Goal: Task Accomplishment & Management: Use online tool/utility

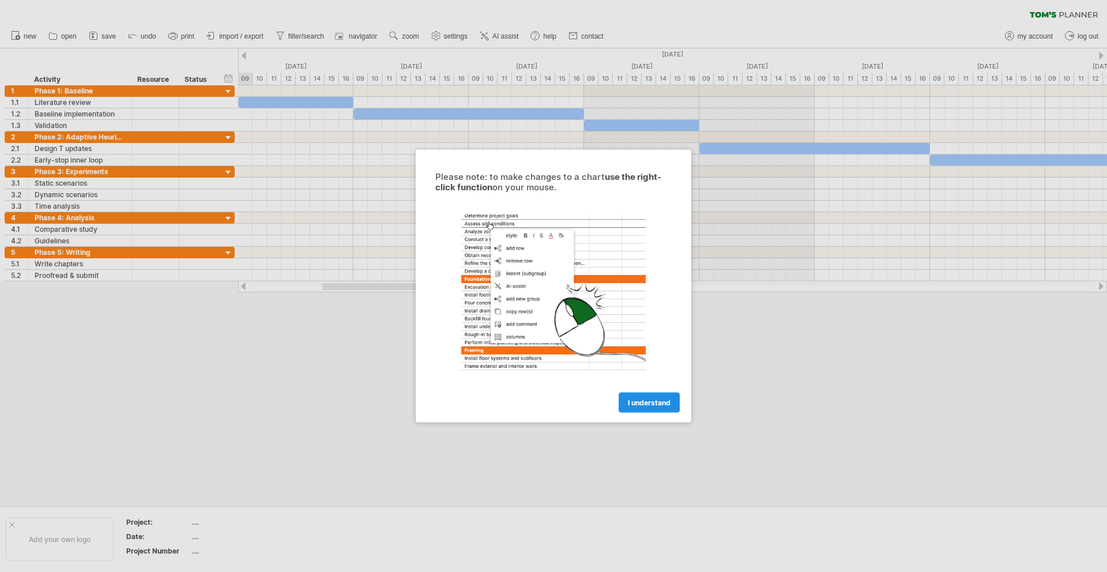
click at [638, 401] on span "I understand" at bounding box center [649, 402] width 43 height 9
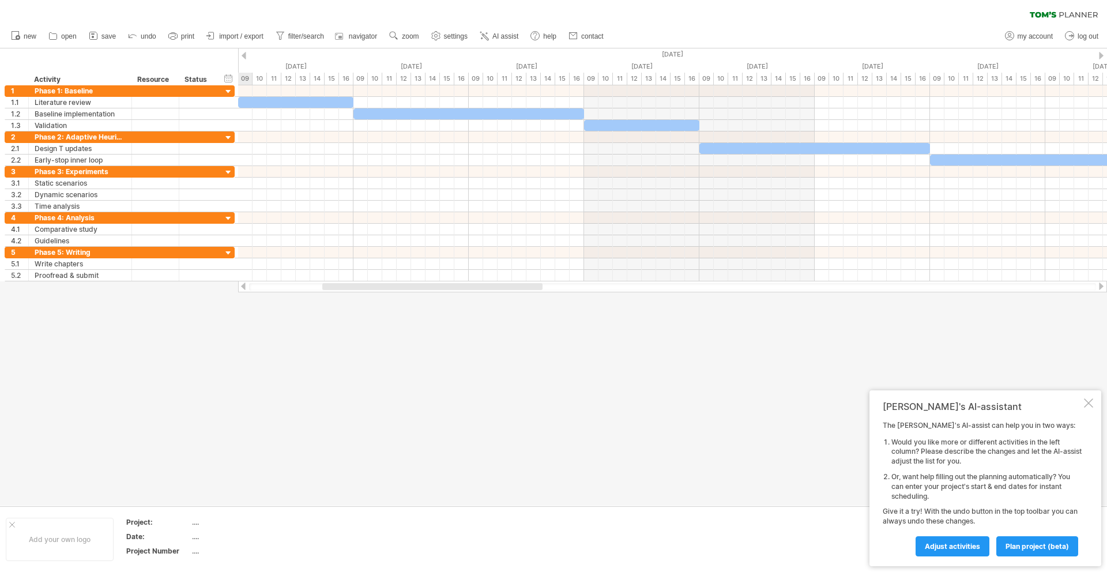
click at [1090, 404] on div at bounding box center [1087, 402] width 9 height 9
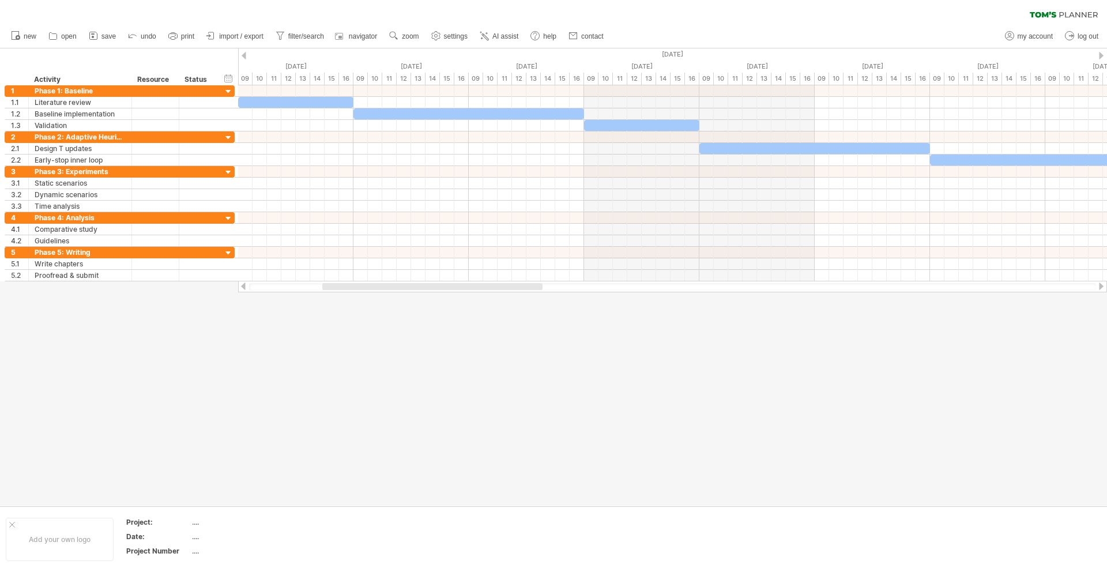
click at [278, 286] on div at bounding box center [672, 286] width 847 height 7
drag, startPoint x: 350, startPoint y: 285, endPoint x: 284, endPoint y: 285, distance: 65.7
click at [319, 285] on div at bounding box center [429, 286] width 220 height 7
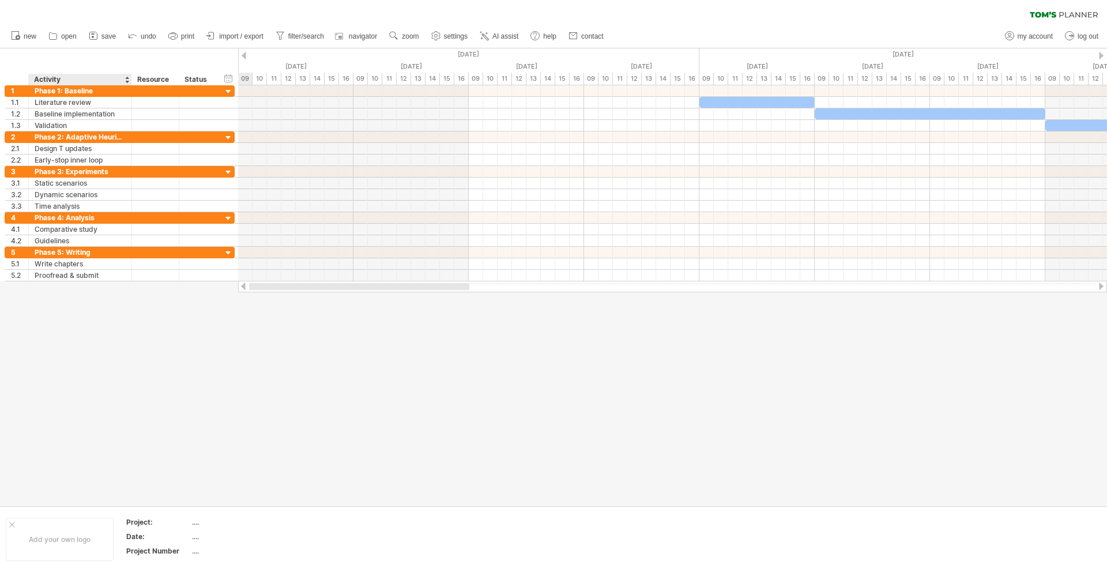
drag, startPoint x: 331, startPoint y: 286, endPoint x: 108, endPoint y: 345, distance: 230.1
click at [108, 345] on div "Trying to reach [DOMAIN_NAME] Connected again... 0% clear filter new 1" at bounding box center [553, 286] width 1107 height 572
click at [229, 79] on div "hide start/end/duration show start/end/duration" at bounding box center [228, 78] width 11 height 12
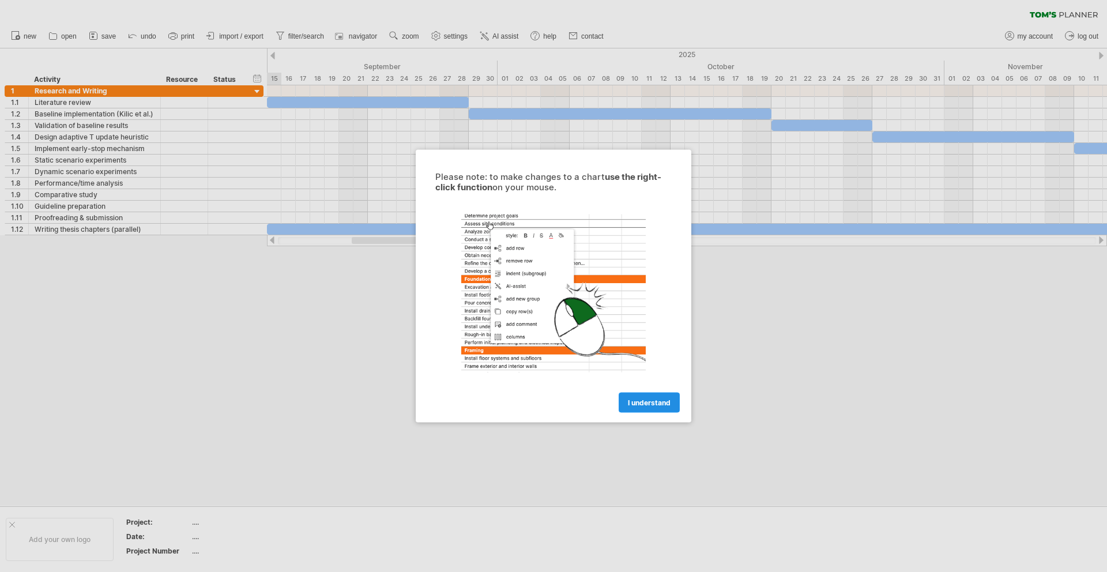
click at [654, 401] on span "I understand" at bounding box center [649, 402] width 43 height 9
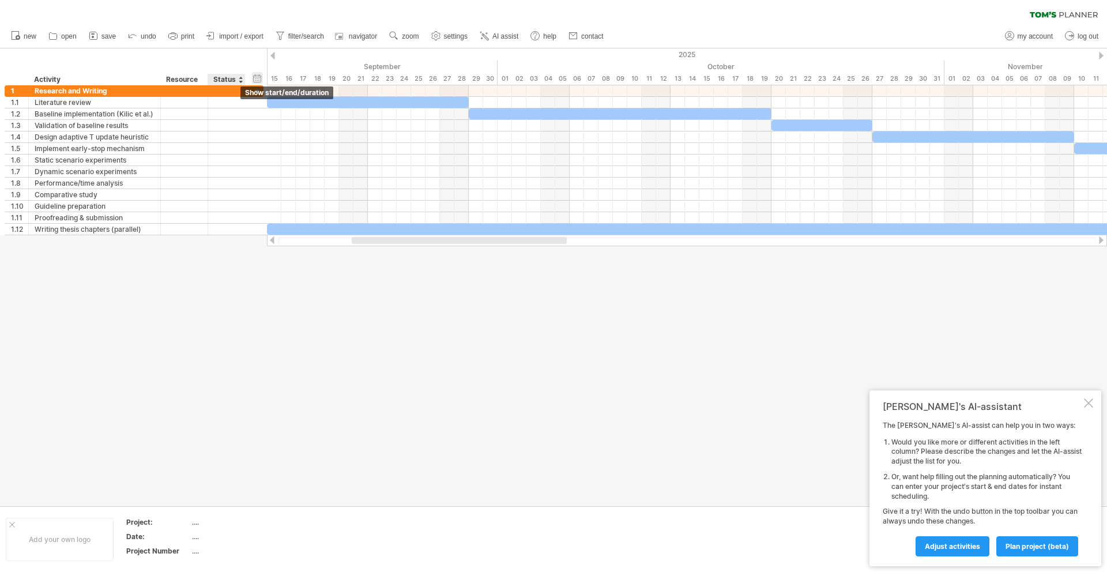
click at [258, 78] on div "hide start/end/duration show start/end/duration" at bounding box center [257, 78] width 11 height 12
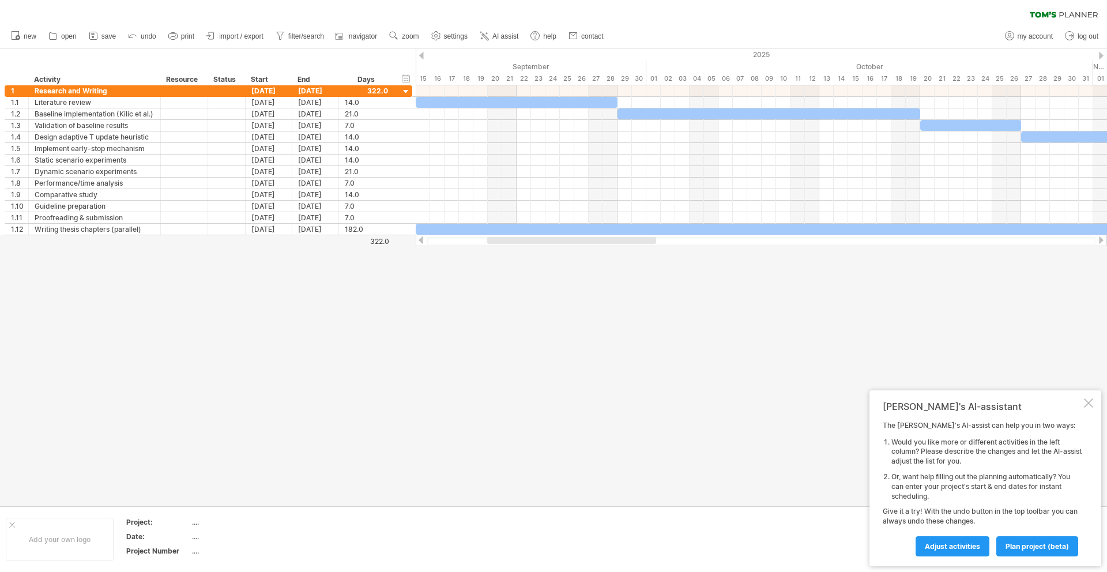
click at [1089, 403] on div at bounding box center [1087, 402] width 9 height 9
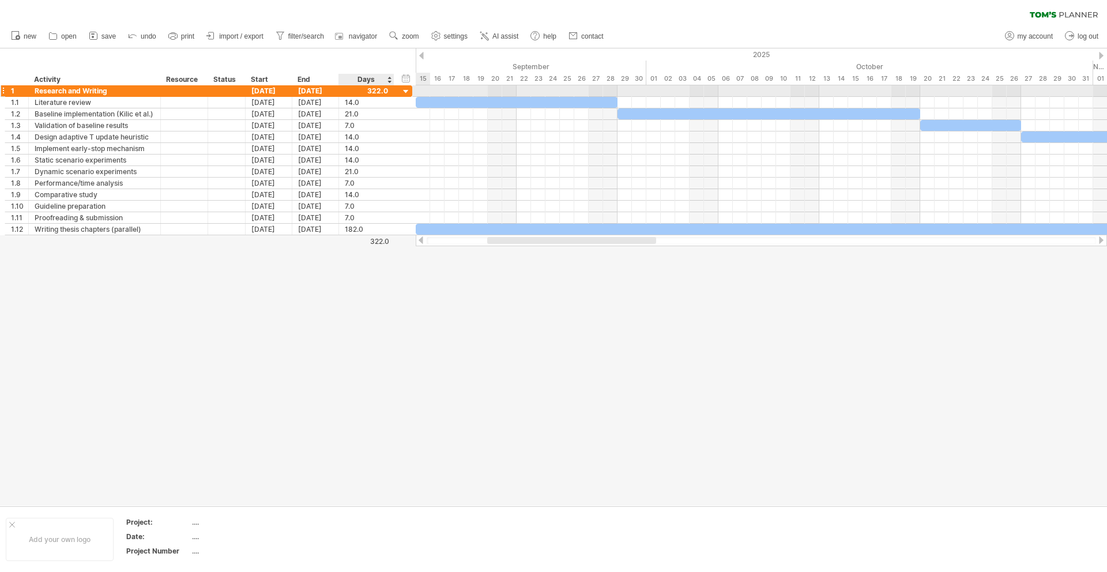
click at [406, 90] on div at bounding box center [406, 91] width 11 height 11
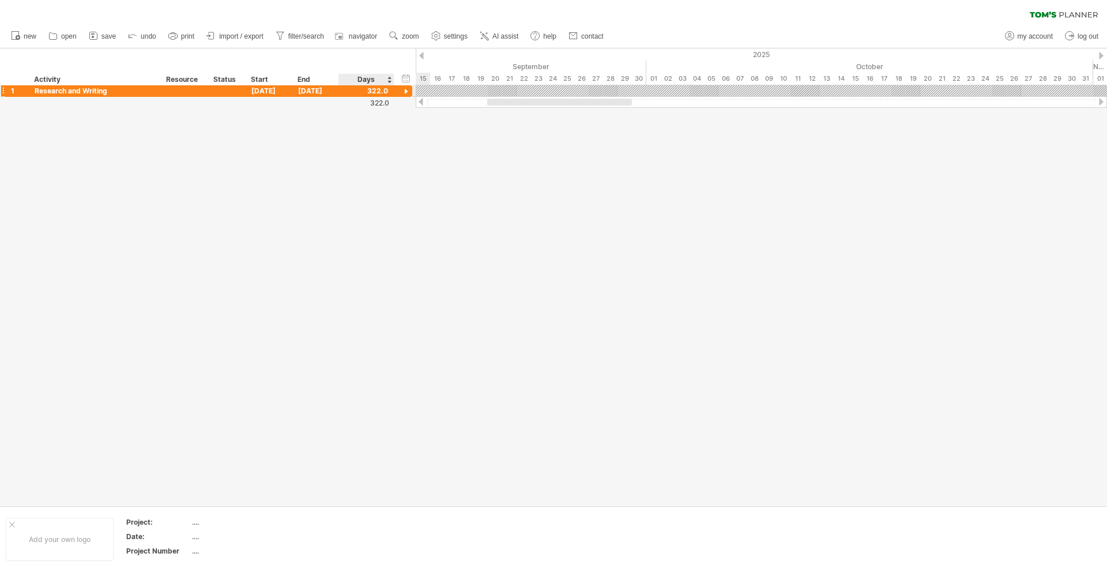
click at [406, 90] on div at bounding box center [406, 91] width 11 height 11
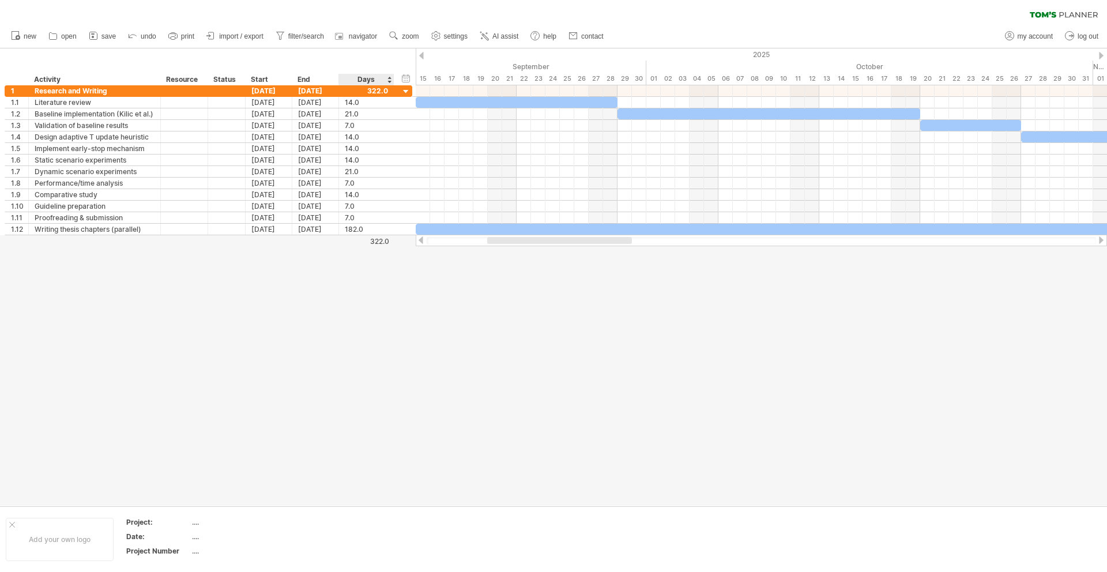
click at [383, 78] on div "Days" at bounding box center [365, 80] width 55 height 12
click at [386, 78] on div "Days" at bounding box center [365, 80] width 55 height 12
click at [388, 78] on div "Days" at bounding box center [365, 80] width 55 height 12
click at [361, 78] on div "Days" at bounding box center [365, 80] width 55 height 12
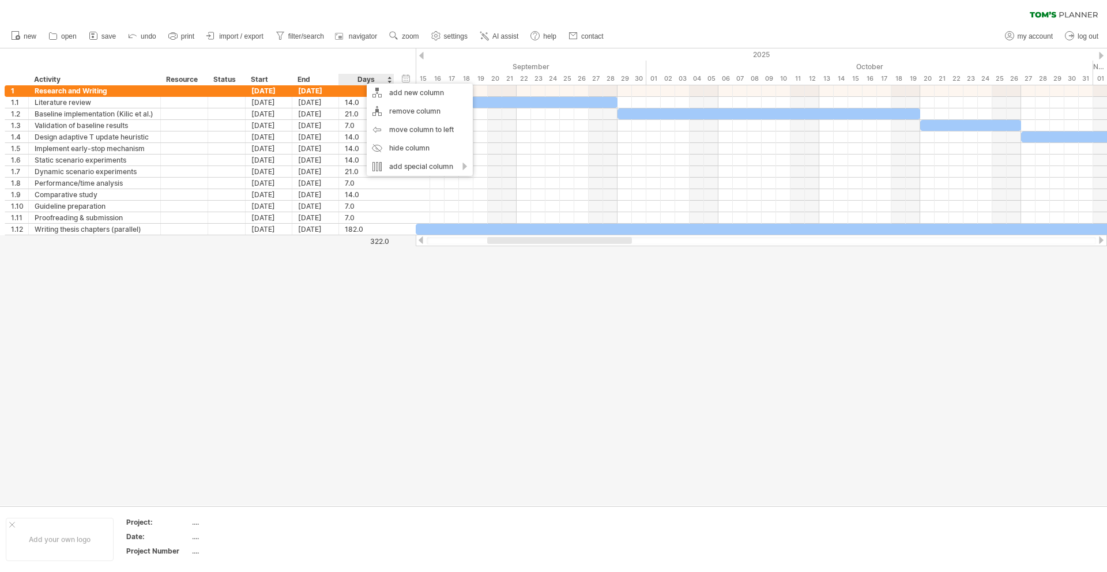
click at [403, 312] on div at bounding box center [553, 276] width 1107 height 457
click at [407, 75] on div "hide start/end/duration show start/end/duration" at bounding box center [406, 78] width 11 height 12
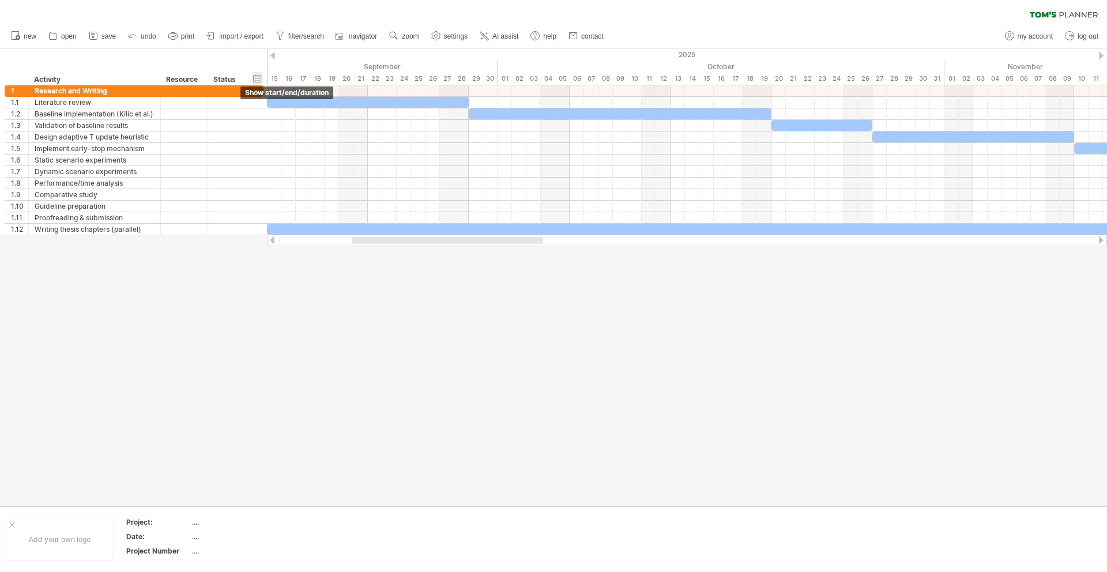
click at [253, 77] on div "hide start/end/duration show start/end/duration" at bounding box center [257, 78] width 11 height 12
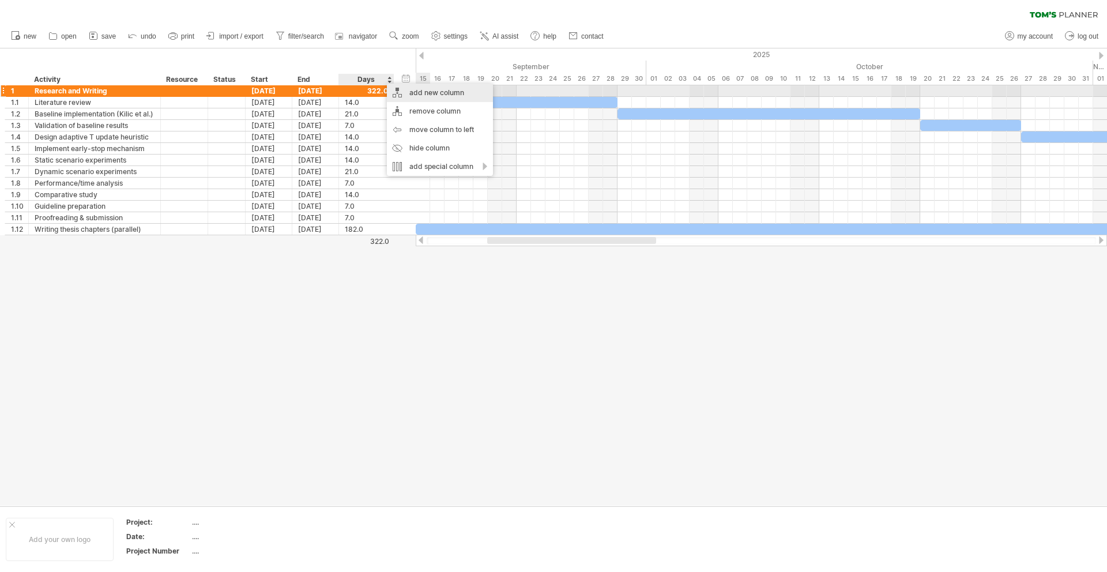
click at [409, 88] on div "add new column" at bounding box center [440, 93] width 106 height 18
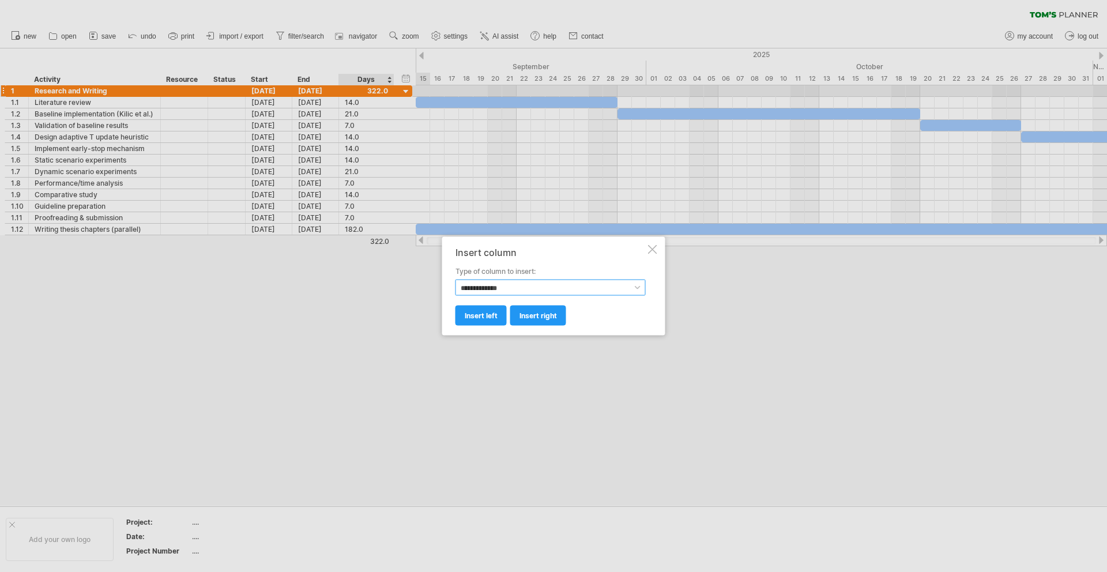
click at [518, 284] on select "**********" at bounding box center [550, 288] width 190 height 16
select select "********"
click at [537, 316] on span "insert right" at bounding box center [537, 315] width 37 height 9
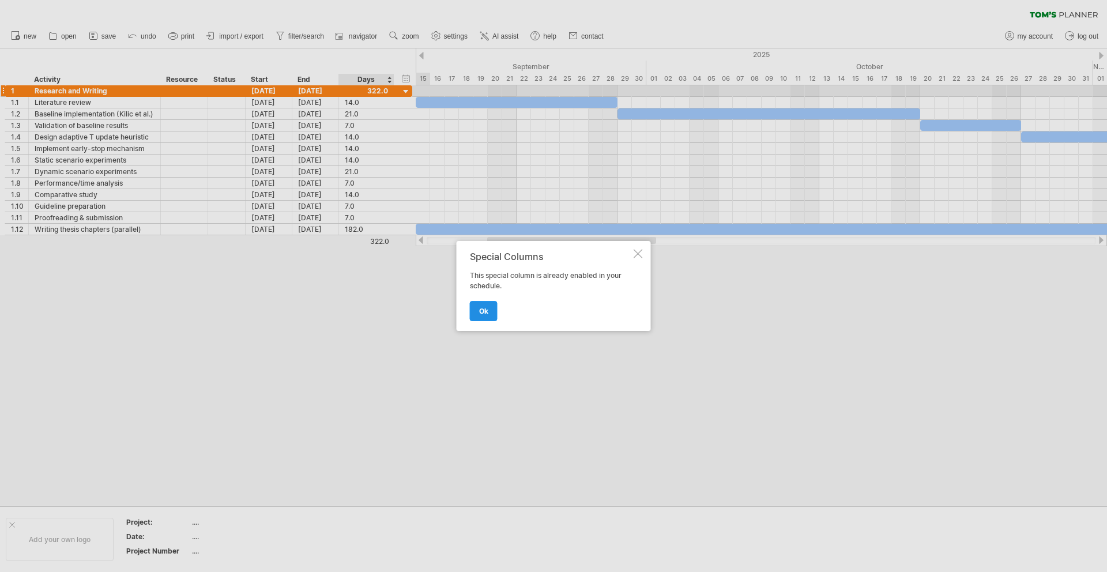
click at [479, 301] on link "ok" at bounding box center [484, 311] width 28 height 20
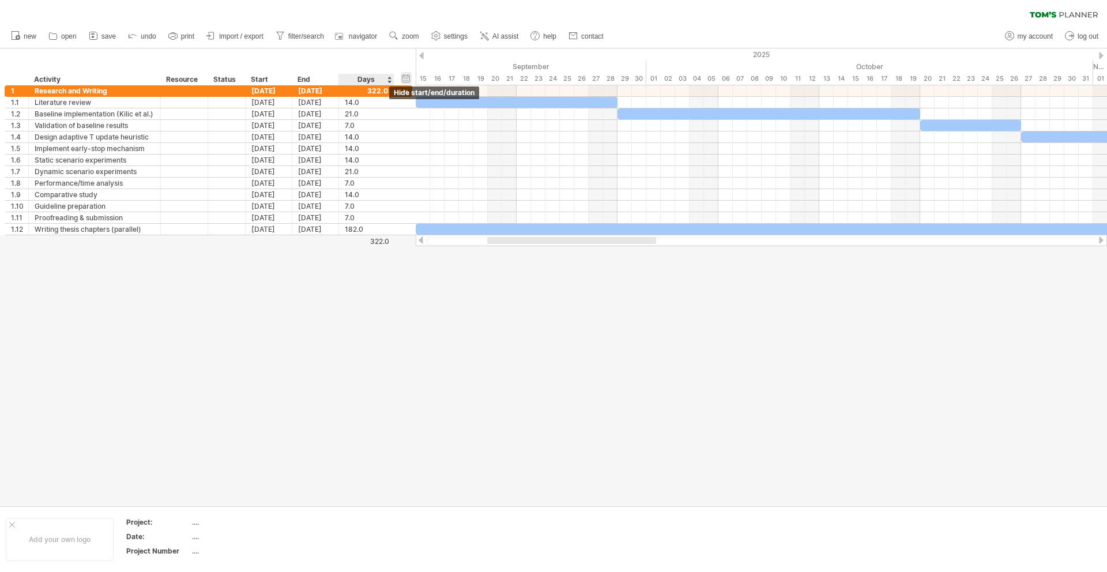
click at [408, 77] on div "hide start/end/duration show start/end/duration" at bounding box center [406, 78] width 11 height 12
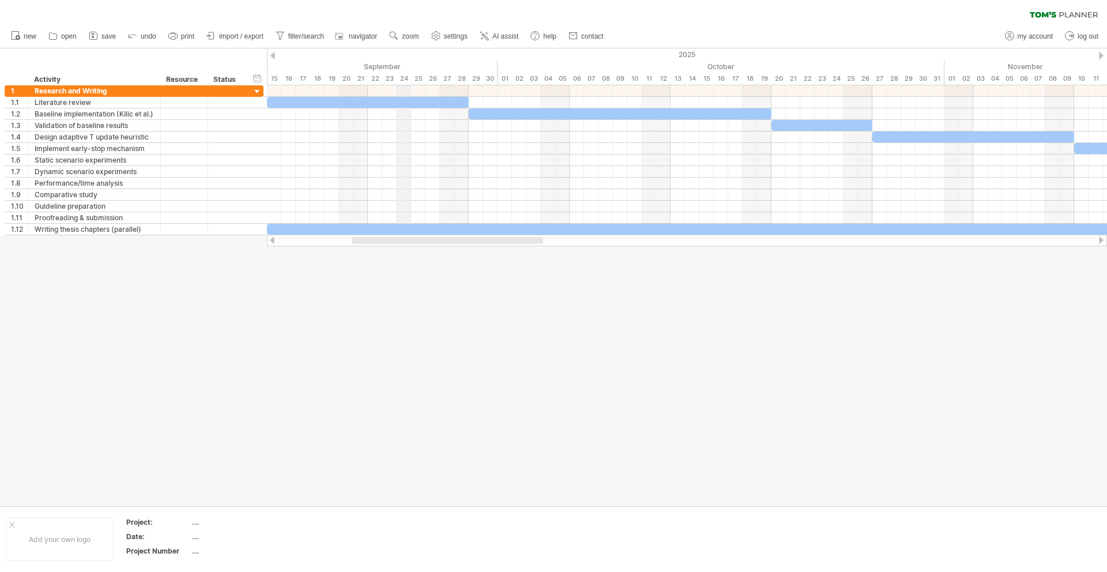
click at [408, 77] on div "24" at bounding box center [403, 79] width 14 height 12
click at [259, 75] on div "hide start/end/duration show start/end/duration" at bounding box center [257, 78] width 11 height 12
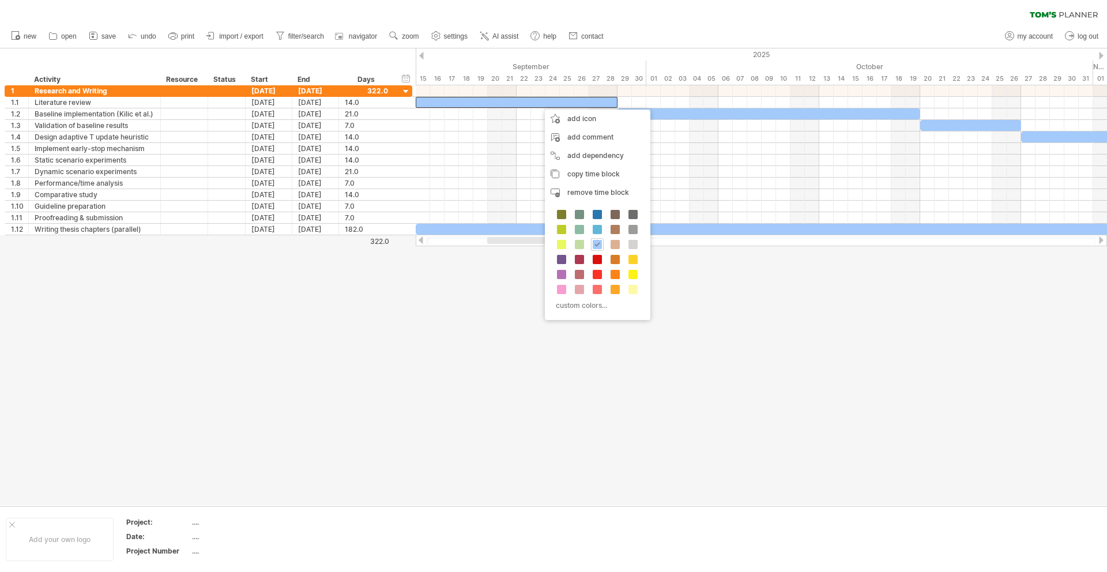
click at [503, 331] on div at bounding box center [553, 276] width 1107 height 457
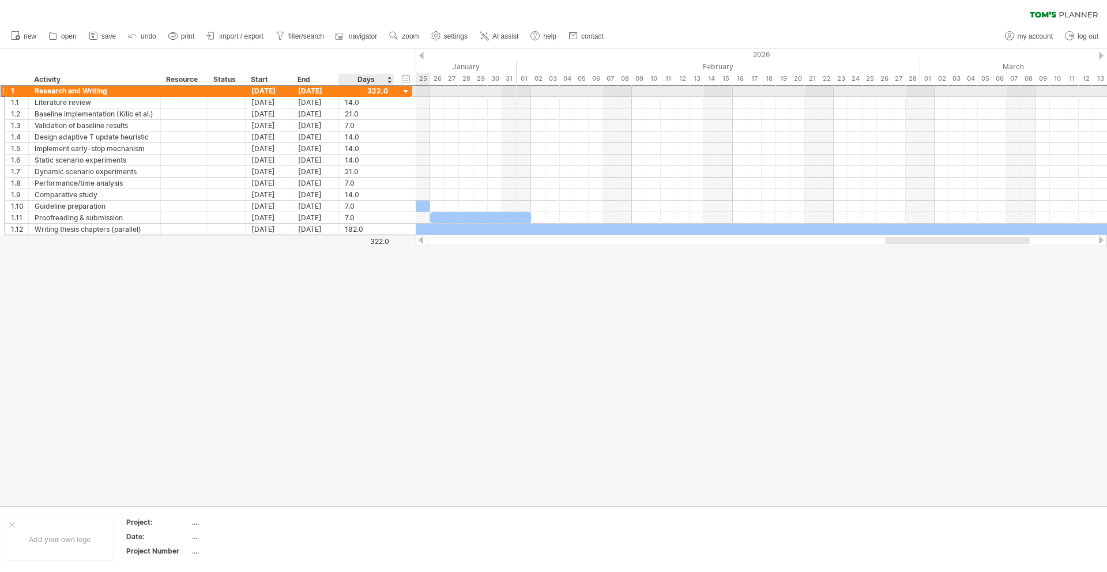
click at [387, 89] on div at bounding box center [366, 90] width 43 height 11
click at [382, 78] on div "Days" at bounding box center [365, 80] width 55 height 12
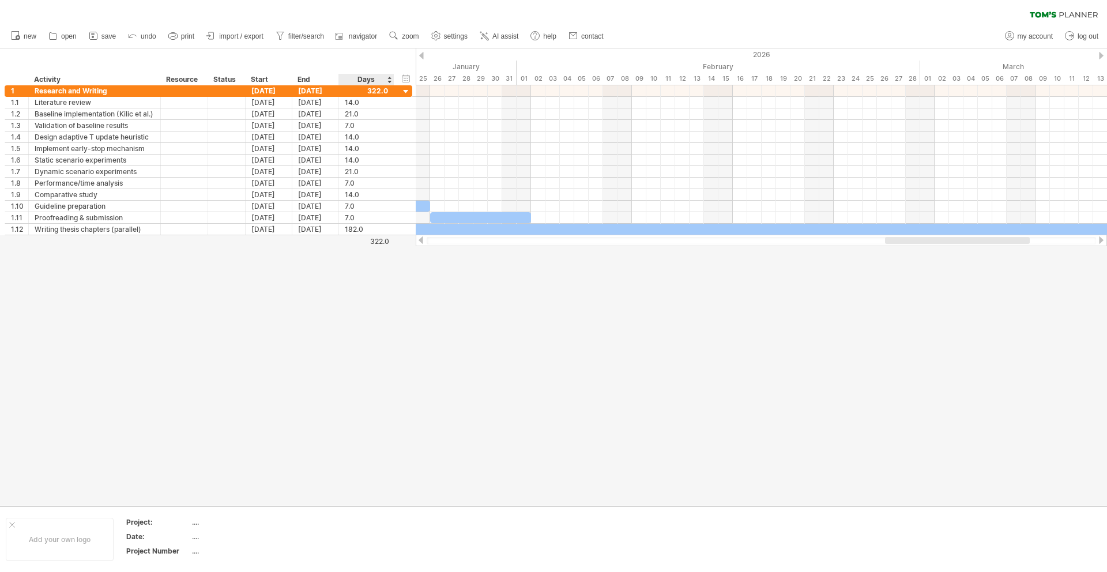
click at [382, 78] on div "Days" at bounding box center [365, 80] width 55 height 12
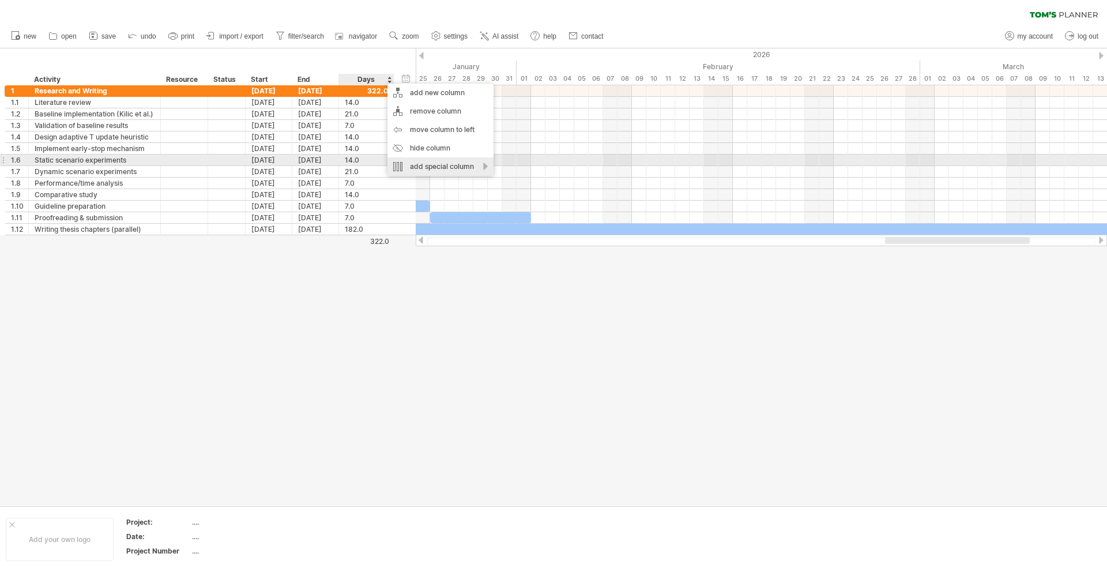
click at [432, 163] on div "add special column" at bounding box center [440, 166] width 106 height 18
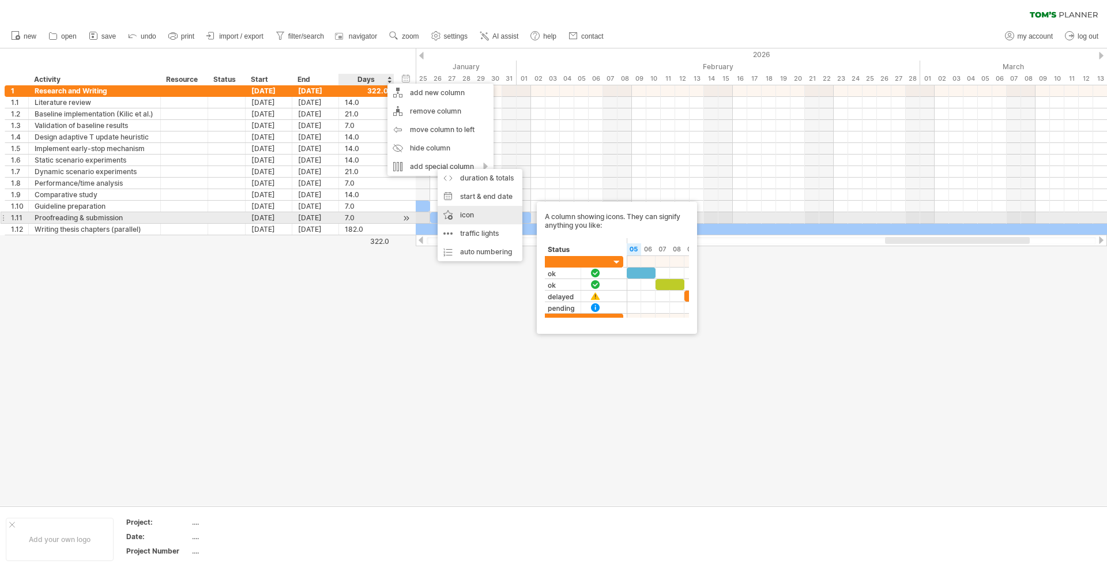
click at [486, 218] on div "icon A column showing icons. They can signify anything you like:" at bounding box center [479, 215] width 85 height 18
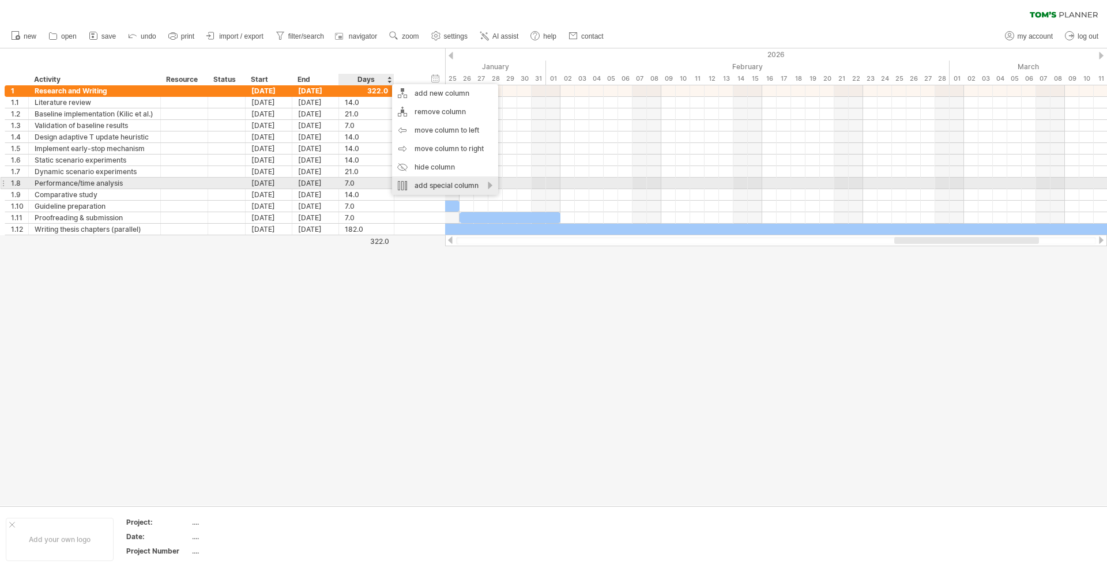
click at [486, 187] on div "add special column" at bounding box center [445, 185] width 106 height 18
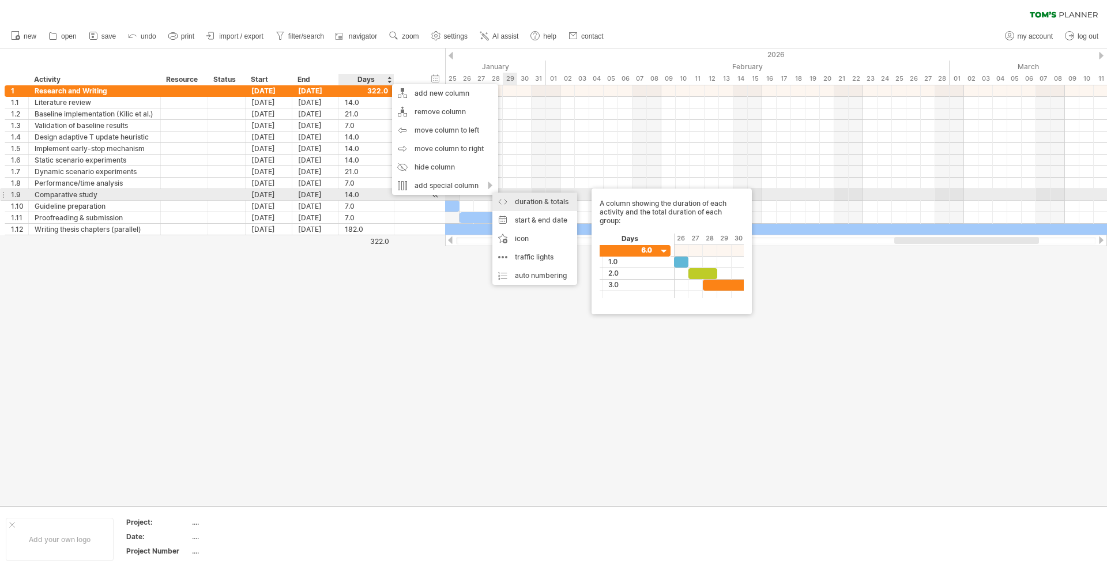
click at [522, 196] on div "duration & totals A column showing the duration of each activity and the total …" at bounding box center [534, 201] width 85 height 18
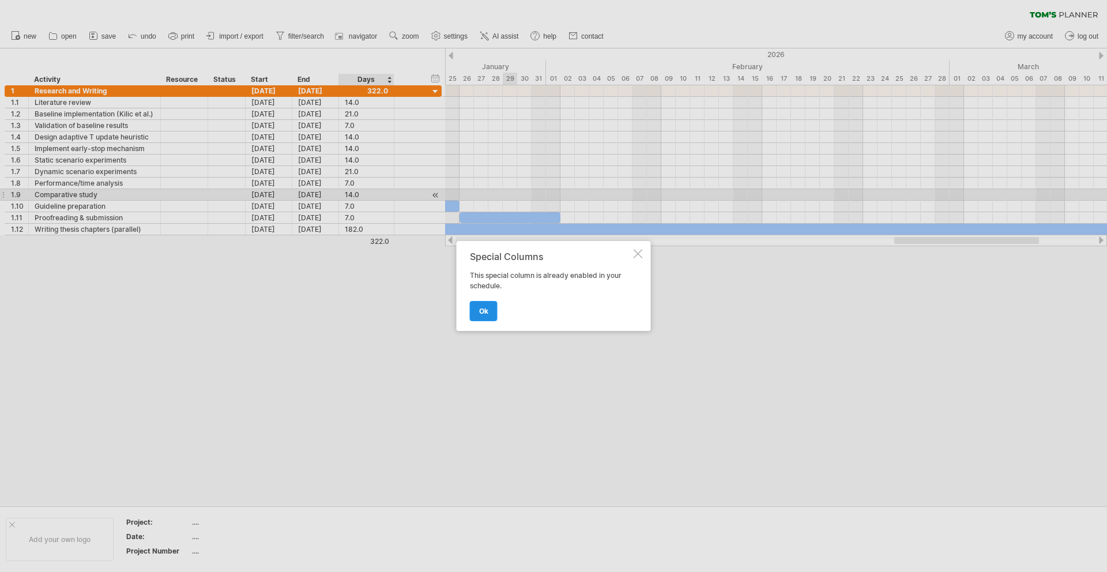
click at [479, 310] on span "ok" at bounding box center [483, 311] width 9 height 9
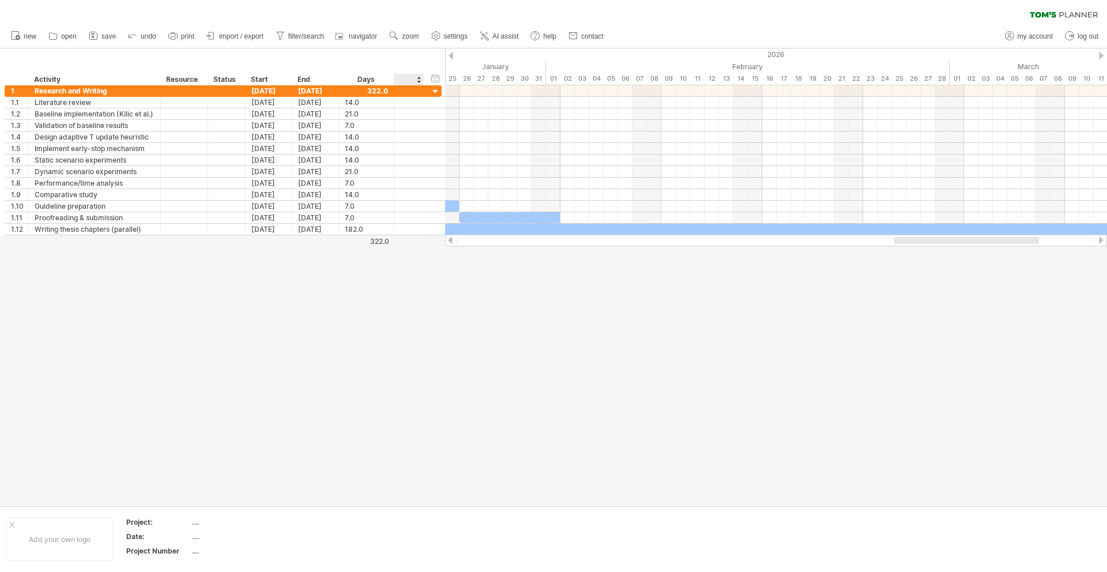
click at [426, 75] on div "hide start/end/duration show start/end/duration ******** Activity ******** Reso…" at bounding box center [222, 66] width 445 height 37
click at [417, 75] on div at bounding box center [418, 80] width 5 height 12
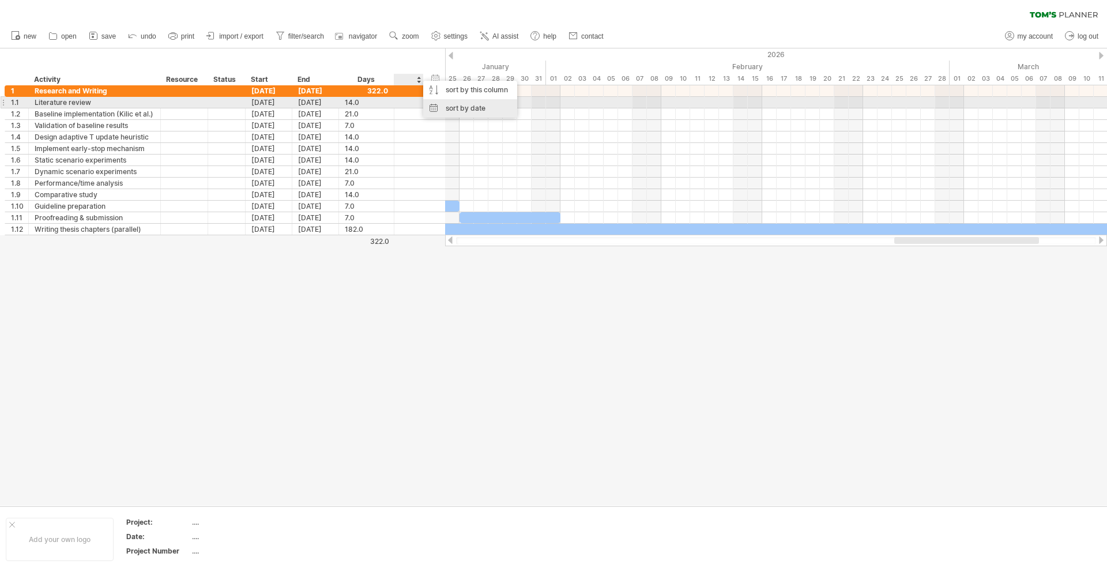
click at [439, 105] on div "sort by date" at bounding box center [470, 108] width 94 height 18
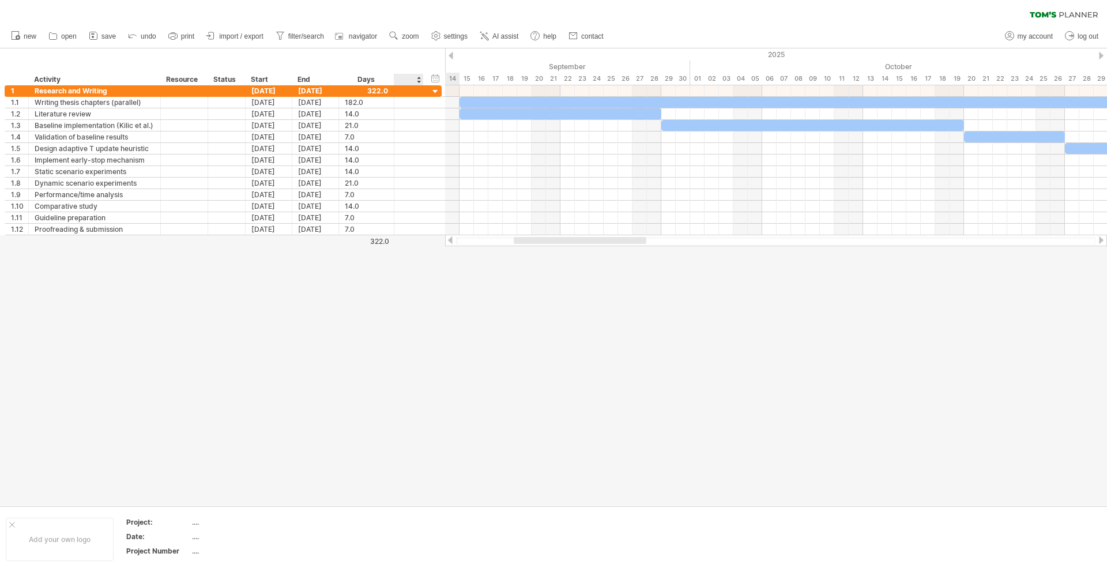
click at [410, 81] on div at bounding box center [407, 80] width 17 height 12
click at [421, 92] on div at bounding box center [422, 91] width 6 height 12
click at [408, 78] on div at bounding box center [407, 80] width 17 height 12
click at [417, 78] on div at bounding box center [408, 80] width 29 height 12
click at [365, 77] on div "Days" at bounding box center [365, 80] width 55 height 12
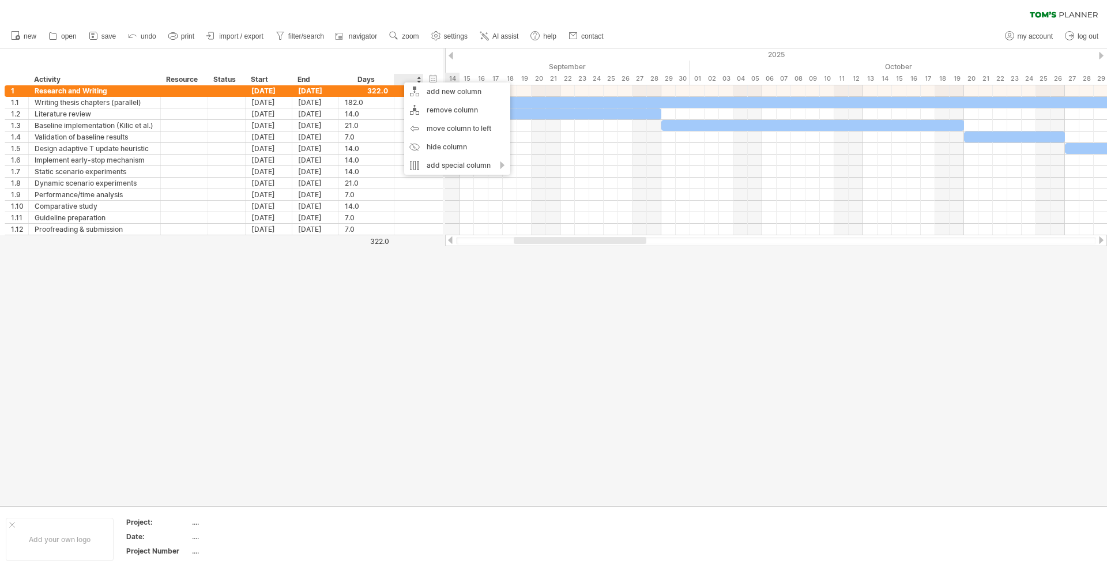
click at [343, 318] on div at bounding box center [553, 276] width 1107 height 457
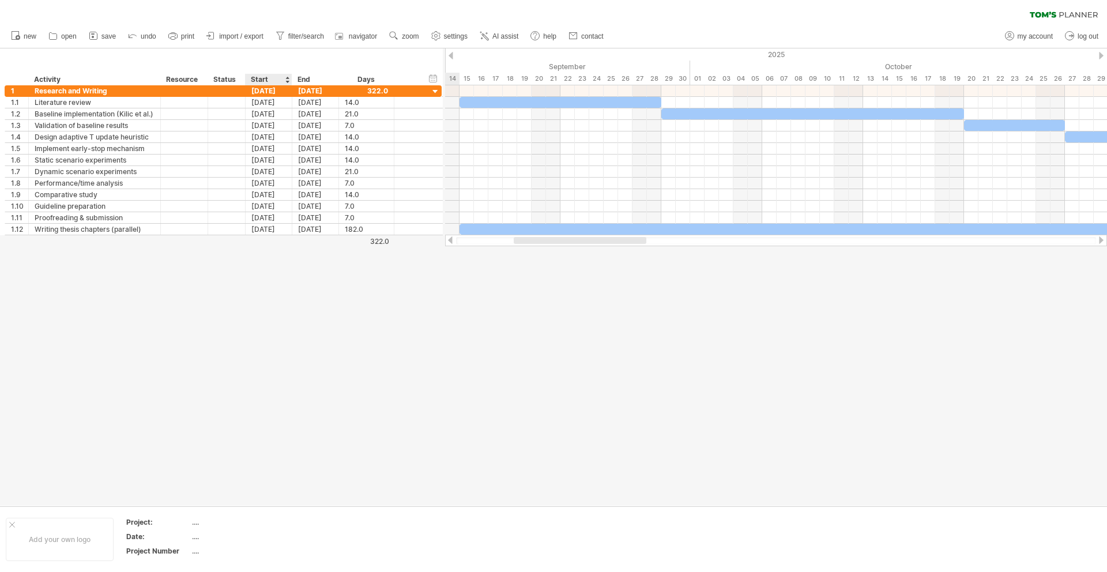
click at [294, 327] on div at bounding box center [553, 276] width 1107 height 457
